Goal: Find specific page/section: Find specific page/section

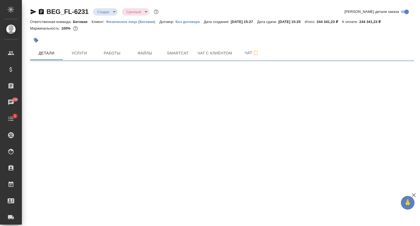
select select "RU"
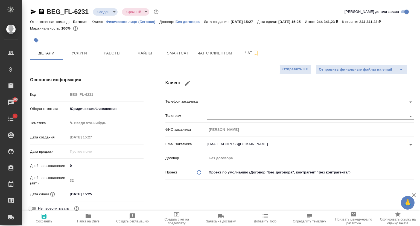
type textarea "x"
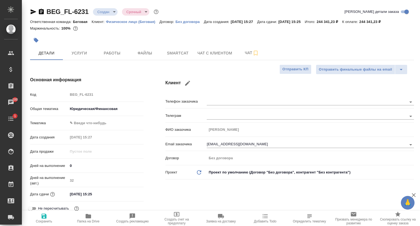
type textarea "x"
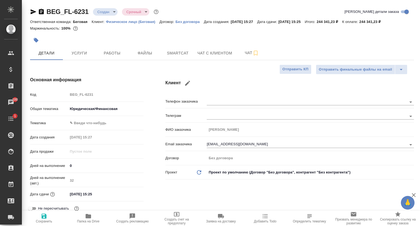
type textarea "x"
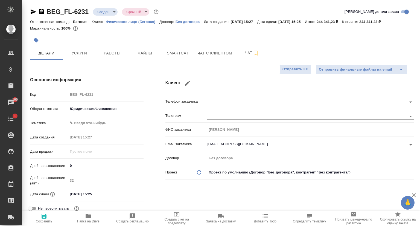
type textarea "x"
click at [87, 54] on span "Услуги" at bounding box center [79, 53] width 26 height 7
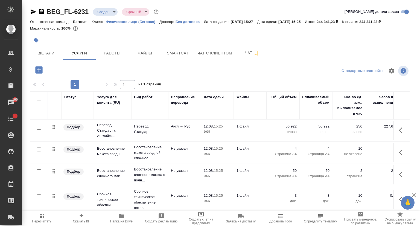
click at [76, 220] on span "Скачать КП" at bounding box center [81, 221] width 17 height 4
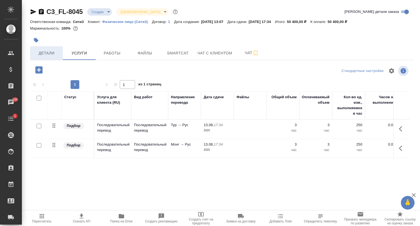
click at [52, 55] on span "Детали" at bounding box center [46, 53] width 26 height 7
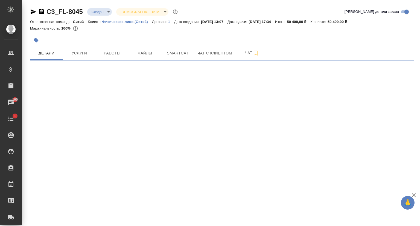
select select "RU"
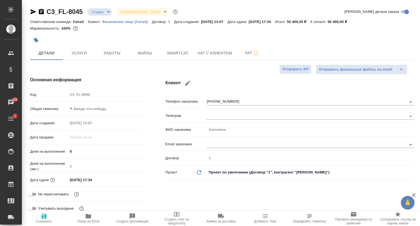
type textarea "x"
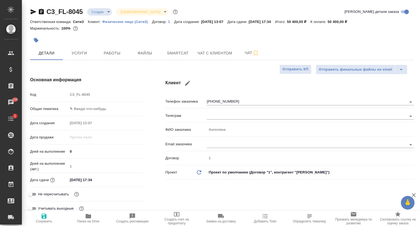
type textarea "x"
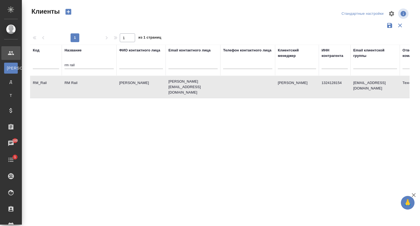
select select "RU"
drag, startPoint x: 84, startPoint y: 68, endPoint x: 59, endPoint y: 70, distance: 24.9
click at [59, 70] on tr "Код Название rm rail ФИО контактного лица Email контактного лица Телефон контак…" at bounding box center [236, 60] width 413 height 31
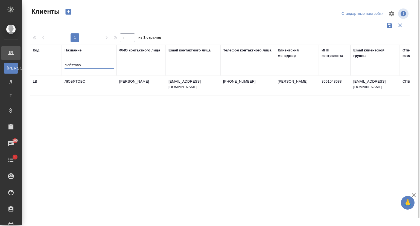
type input "любятово"
click at [84, 90] on td "ЛЮБЯТОВО" at bounding box center [89, 85] width 55 height 19
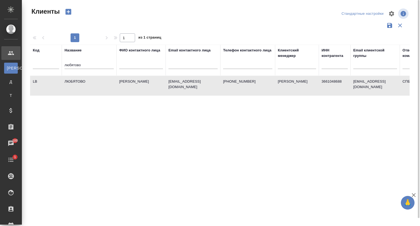
click at [91, 84] on td "ЛЮБЯТОВО" at bounding box center [89, 85] width 55 height 19
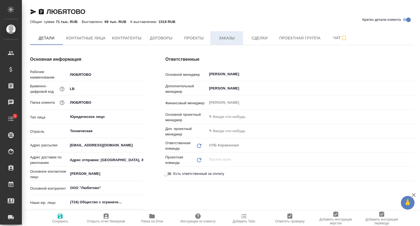
click at [218, 39] on span "Заказы" at bounding box center [226, 38] width 26 height 7
type textarea "x"
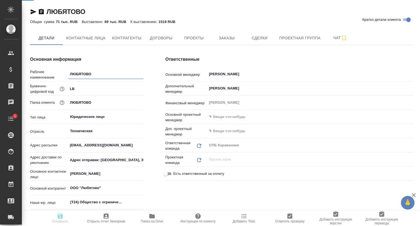
type textarea "x"
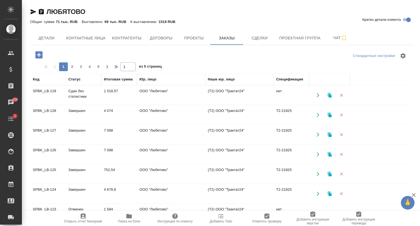
click at [44, 90] on td "SPBK_LB-129" at bounding box center [48, 95] width 36 height 19
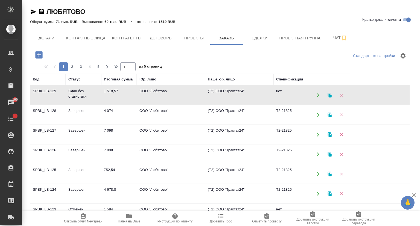
click at [45, 90] on td "SPBK_LB-129" at bounding box center [48, 95] width 36 height 19
click at [62, 105] on td "SPBK_LB-128" at bounding box center [48, 95] width 36 height 19
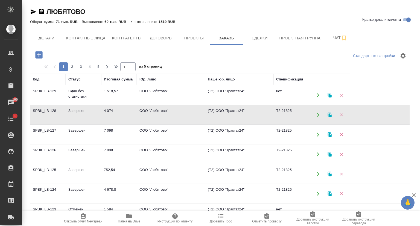
click at [62, 105] on td "SPBK_LB-128" at bounding box center [48, 95] width 36 height 19
click at [72, 105] on td "Завершен" at bounding box center [84, 95] width 36 height 19
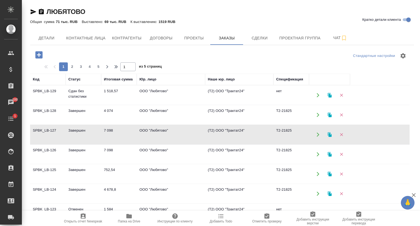
click at [72, 105] on td "Завершен" at bounding box center [84, 95] width 36 height 19
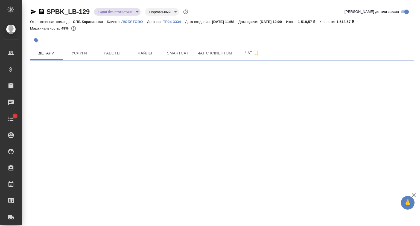
select select "RU"
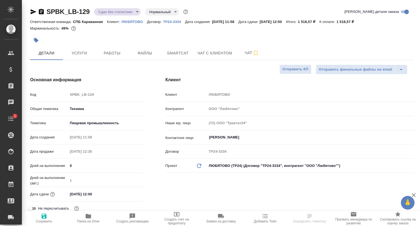
type textarea "x"
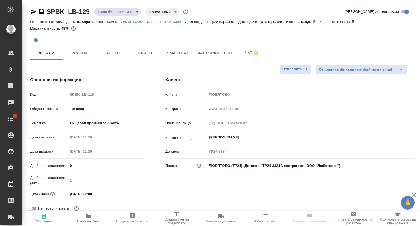
type textarea "x"
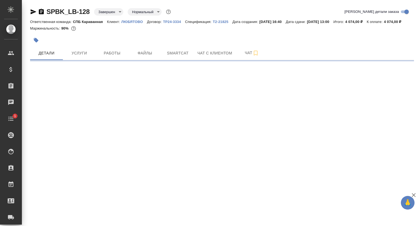
select select "RU"
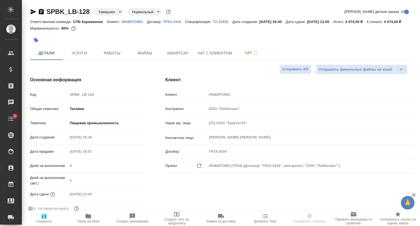
type textarea "x"
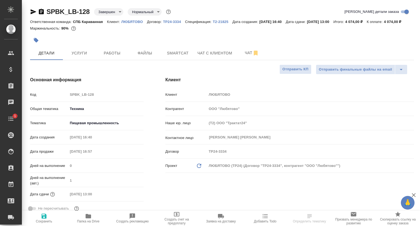
type textarea "x"
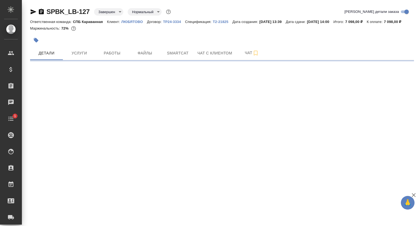
select select "RU"
